Goal: Information Seeking & Learning: Learn about a topic

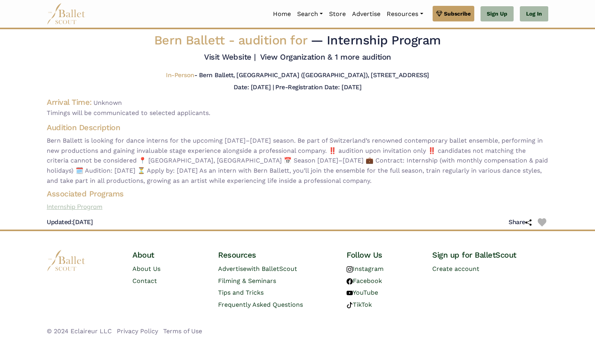
click at [80, 207] on link "Internship Program" at bounding box center [297, 207] width 514 height 10
click at [373, 58] on link "View Organization & 1 more audition" at bounding box center [325, 56] width 131 height 9
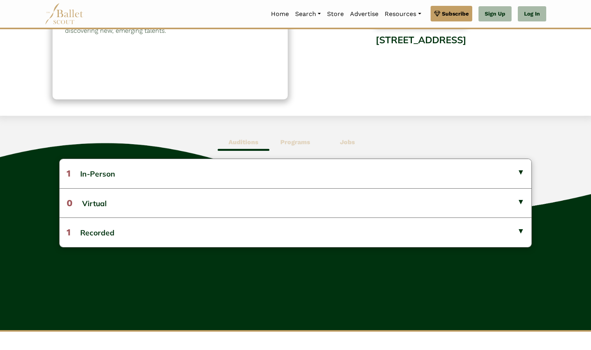
scroll to position [136, 0]
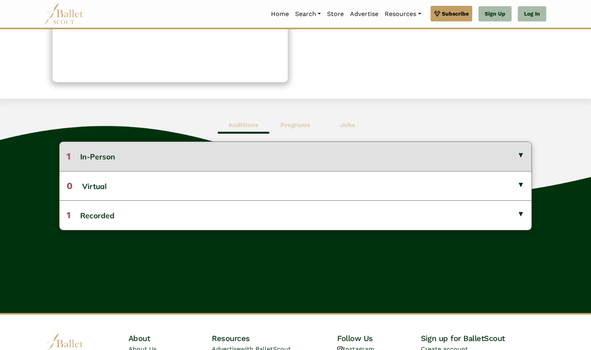
click at [527, 162] on button "1 In-Person" at bounding box center [296, 156] width 472 height 29
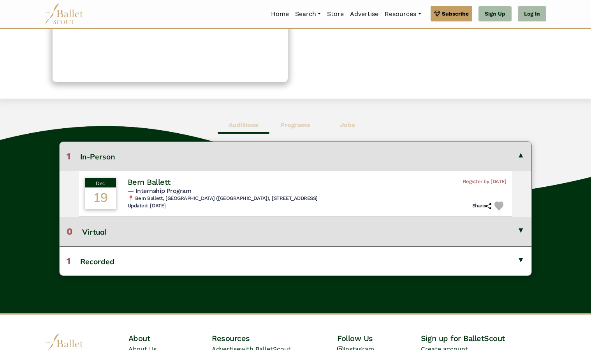
click at [518, 233] on button "0 Virtual" at bounding box center [296, 231] width 472 height 29
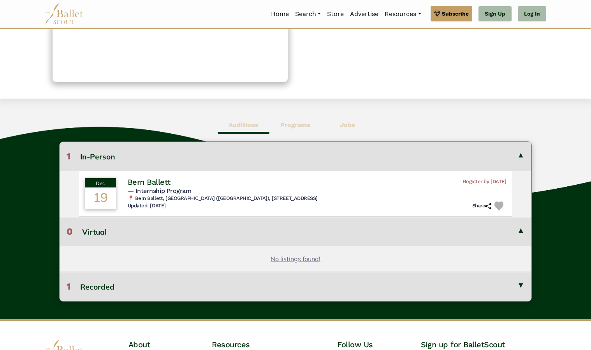
click at [522, 282] on button "1 Recorded" at bounding box center [296, 285] width 472 height 29
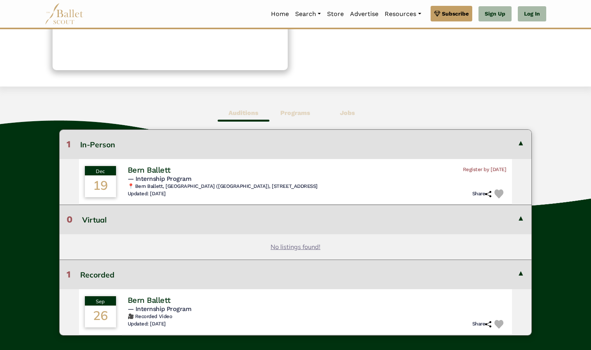
scroll to position [0, 0]
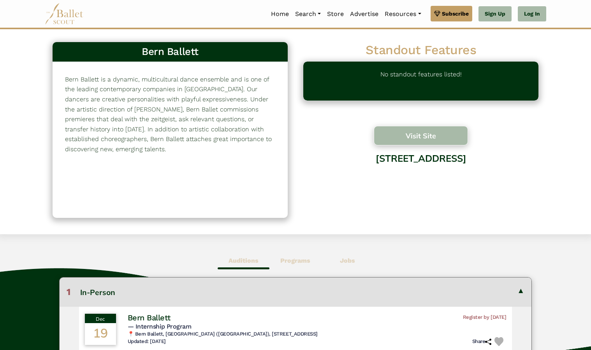
click at [430, 134] on button "Visit Site" at bounding box center [421, 135] width 94 height 19
